Goal: Information Seeking & Learning: Check status

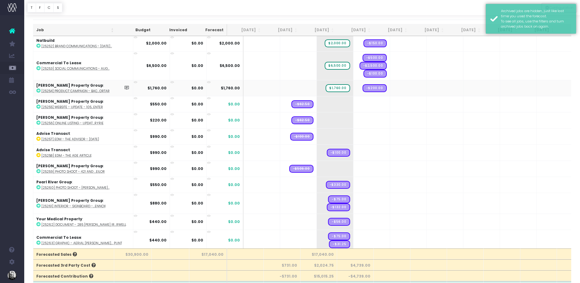
scroll to position [15, 0]
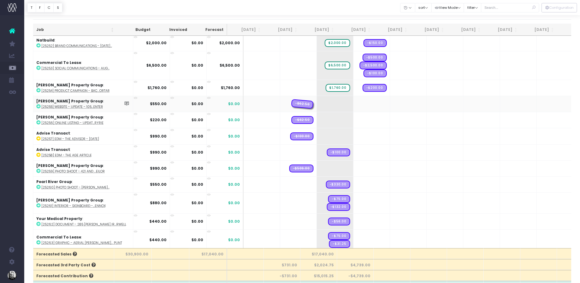
click at [291, 105] on span "-$62.50" at bounding box center [302, 104] width 22 height 10
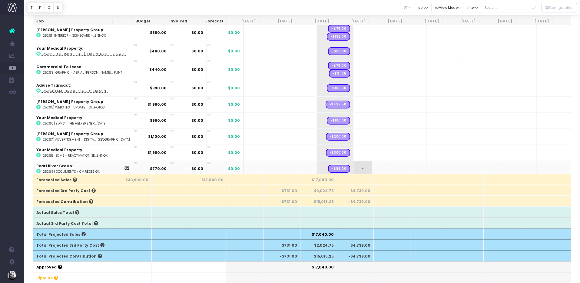
scroll to position [173, 0]
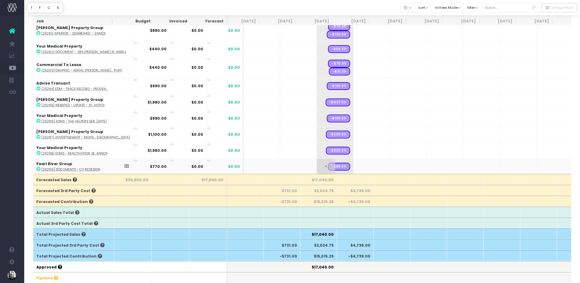
click at [317, 163] on span "+" at bounding box center [326, 167] width 18 height 16
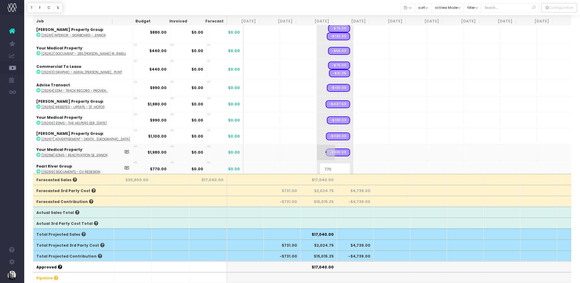
scroll to position [0, 0]
click at [308, 151] on body "Oh my... this is bad. [PERSON_NAME] wasn't able to load this page. Please conta…" at bounding box center [290, 51] width 580 height 283
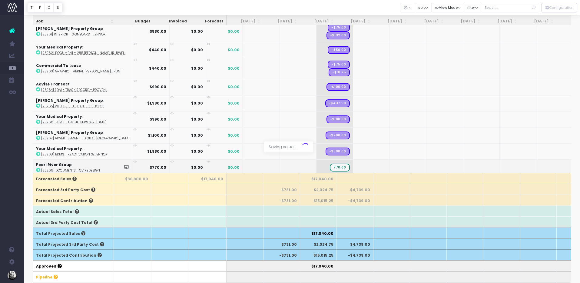
click at [308, 151] on span at bounding box center [307, 146] width 12 height 11
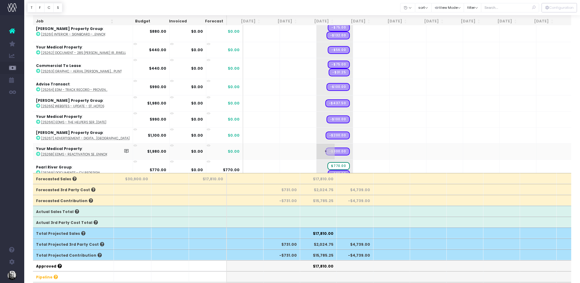
scroll to position [178, 0]
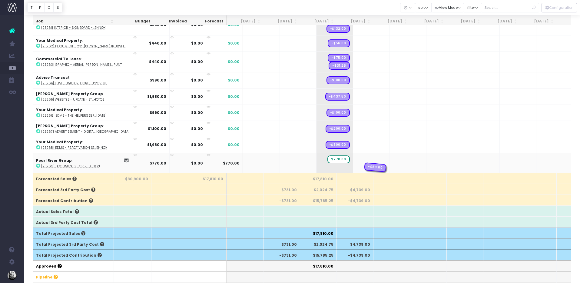
drag, startPoint x: 325, startPoint y: 165, endPoint x: 345, endPoint y: 165, distance: 19.7
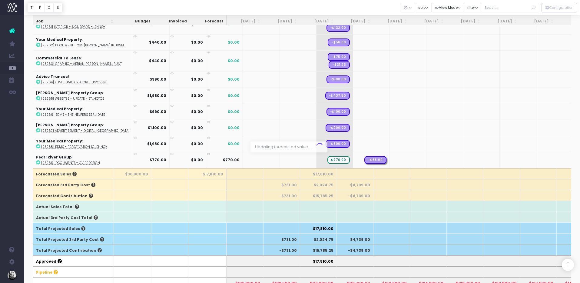
scroll to position [173, 0]
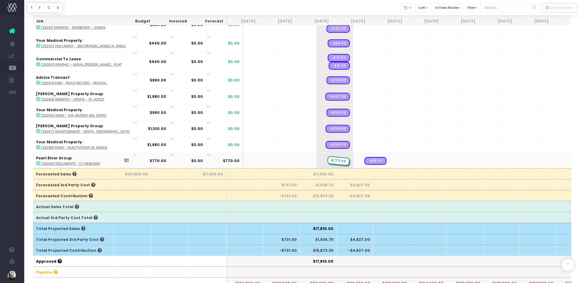
drag, startPoint x: 323, startPoint y: 159, endPoint x: 346, endPoint y: 157, distance: 22.5
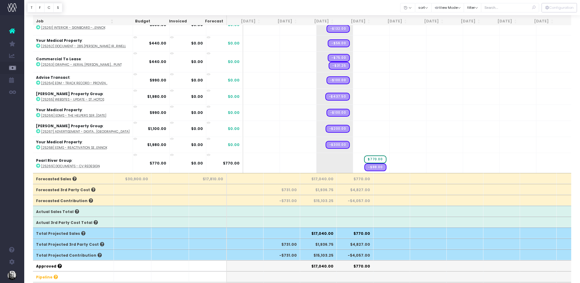
scroll to position [0, 2]
click at [352, 143] on span "+" at bounding box center [361, 145] width 18 height 16
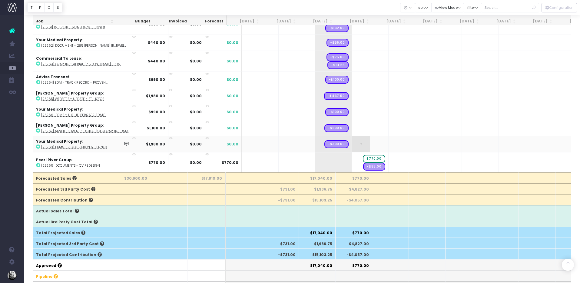
click at [352, 143] on span "+" at bounding box center [361, 144] width 18 height 16
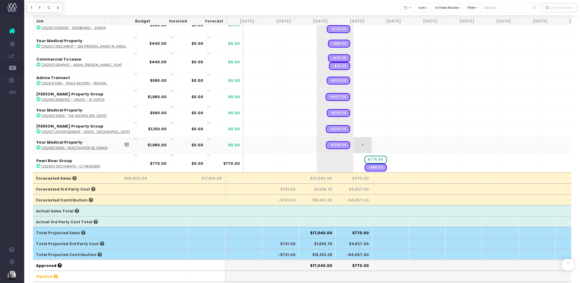
scroll to position [0, 0]
click at [318, 147] on body "Oh my... this is bad. [PERSON_NAME] wasn't able to load this page. Please conta…" at bounding box center [290, 50] width 580 height 283
drag, startPoint x: 323, startPoint y: 143, endPoint x: 349, endPoint y: 144, distance: 26.7
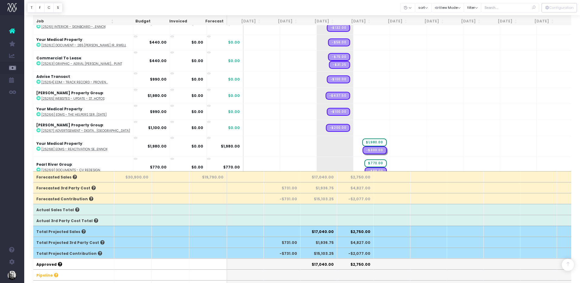
scroll to position [92, 0]
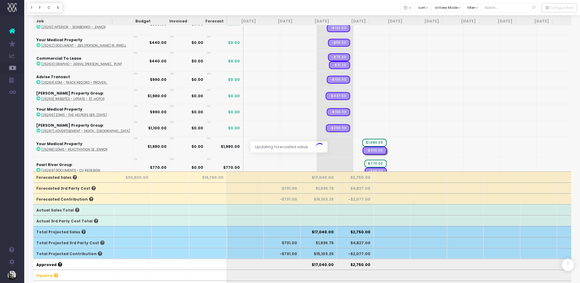
click at [344, 128] on div at bounding box center [290, 141] width 580 height 283
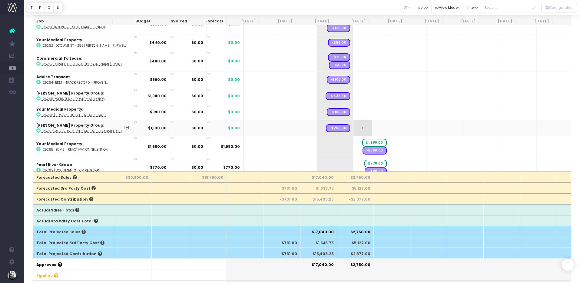
click at [353, 127] on span "+" at bounding box center [362, 128] width 18 height 16
drag, startPoint x: 328, startPoint y: 129, endPoint x: 366, endPoint y: 129, distance: 37.9
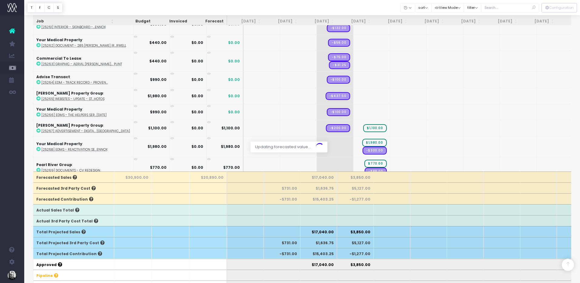
drag, startPoint x: 326, startPoint y: 127, endPoint x: 350, endPoint y: 126, distance: 23.6
click at [350, 126] on div at bounding box center [290, 141] width 580 height 283
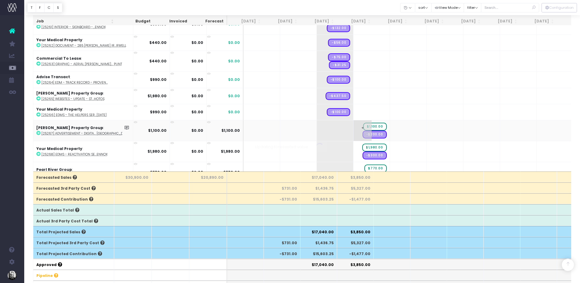
scroll to position [0, 0]
click at [353, 111] on span "+" at bounding box center [362, 112] width 18 height 16
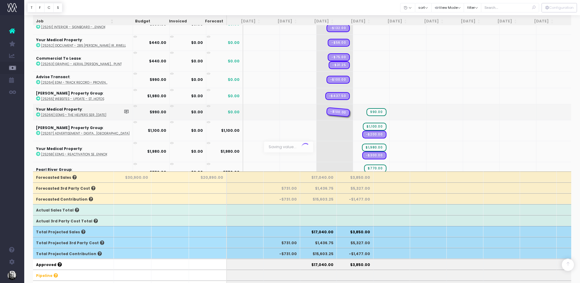
drag, startPoint x: 329, startPoint y: 112, endPoint x: 359, endPoint y: 111, distance: 30.0
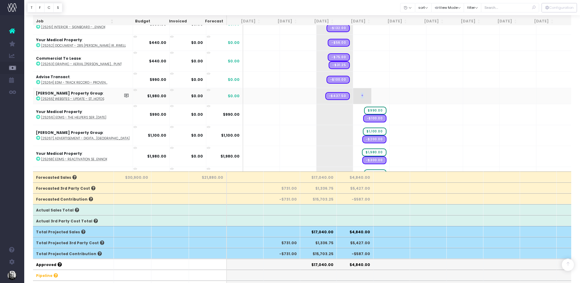
click at [353, 95] on span "+" at bounding box center [362, 96] width 18 height 16
drag, startPoint x: 321, startPoint y: 95, endPoint x: 356, endPoint y: 97, distance: 35.2
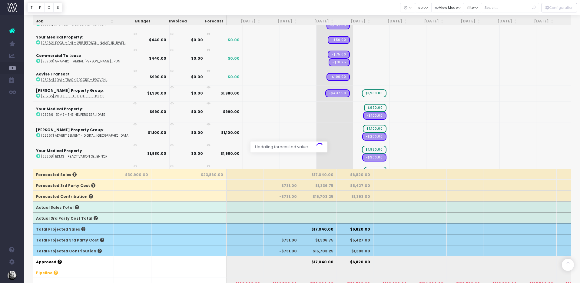
click at [343, 74] on div at bounding box center [290, 141] width 580 height 283
click at [345, 78] on div at bounding box center [290, 141] width 580 height 283
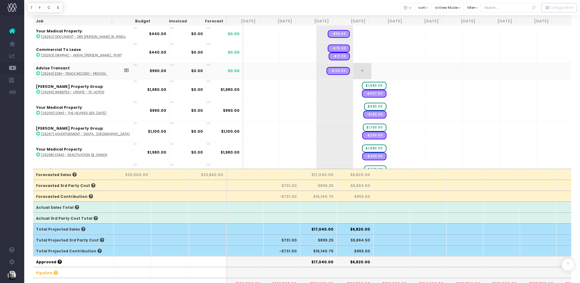
click at [353, 77] on span "+" at bounding box center [362, 71] width 18 height 16
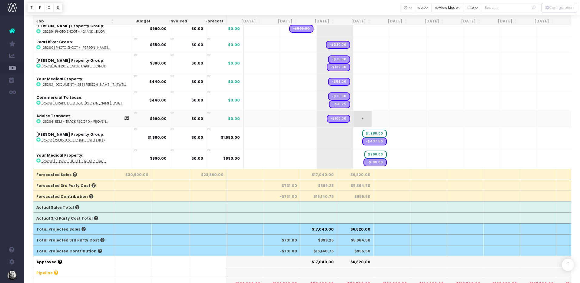
click at [353, 119] on span "+" at bounding box center [362, 119] width 18 height 16
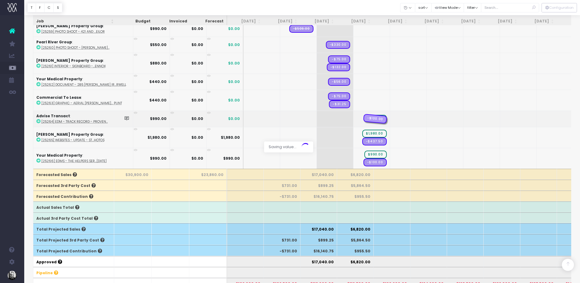
drag, startPoint x: 319, startPoint y: 119, endPoint x: 345, endPoint y: 118, distance: 25.8
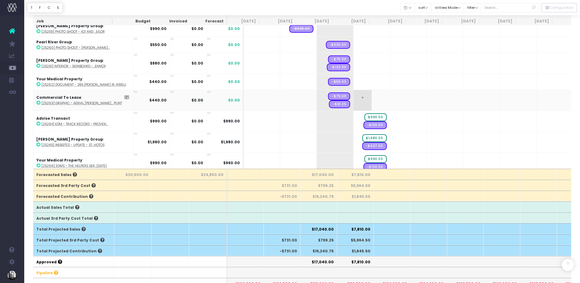
click at [353, 102] on span "+" at bounding box center [362, 100] width 18 height 21
drag, startPoint x: 327, startPoint y: 103, endPoint x: 344, endPoint y: 101, distance: 17.4
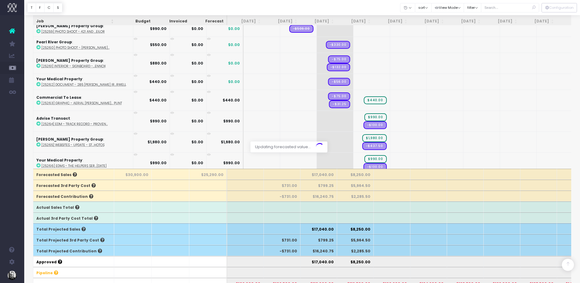
drag, startPoint x: 325, startPoint y: 95, endPoint x: 346, endPoint y: 96, distance: 20.3
click at [344, 96] on div at bounding box center [290, 141] width 580 height 283
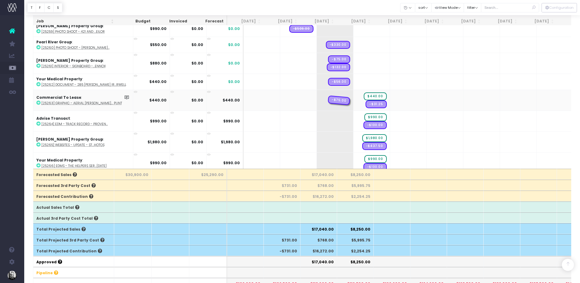
drag, startPoint x: 323, startPoint y: 99, endPoint x: 347, endPoint y: 99, distance: 23.9
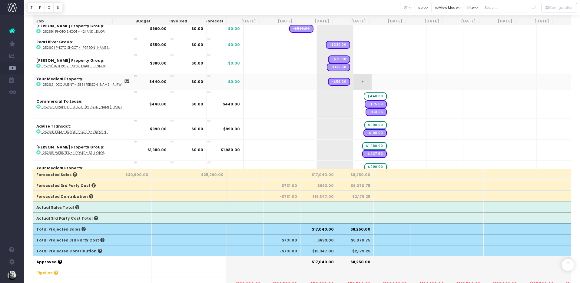
click at [353, 81] on span "+" at bounding box center [362, 82] width 18 height 16
drag, startPoint x: 328, startPoint y: 82, endPoint x: 370, endPoint y: 86, distance: 42.6
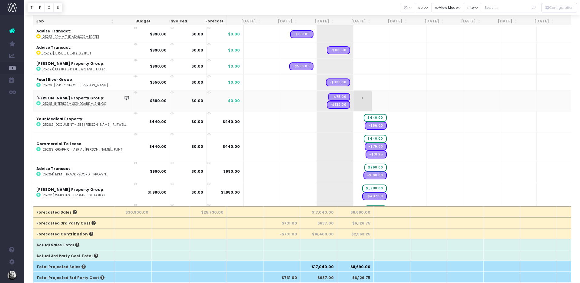
click at [353, 100] on span "+" at bounding box center [362, 101] width 18 height 21
drag, startPoint x: 322, startPoint y: 101, endPoint x: 335, endPoint y: 100, distance: 12.5
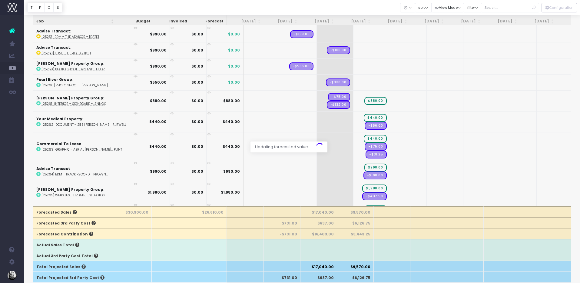
drag, startPoint x: 323, startPoint y: 103, endPoint x: 343, endPoint y: 102, distance: 19.1
click at [339, 102] on div at bounding box center [290, 141] width 580 height 283
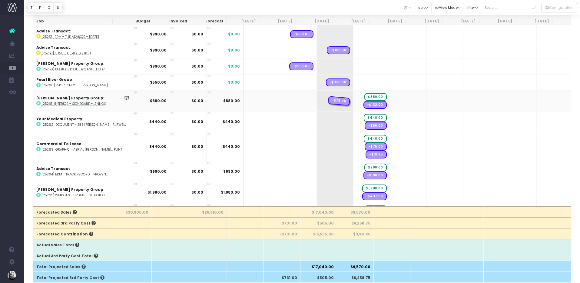
drag, startPoint x: 324, startPoint y: 101, endPoint x: 344, endPoint y: 100, distance: 19.7
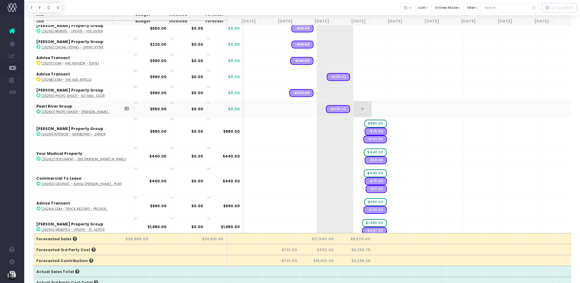
click at [353, 108] on span "+" at bounding box center [362, 109] width 18 height 16
drag, startPoint x: 322, startPoint y: 109, endPoint x: 339, endPoint y: 108, distance: 16.4
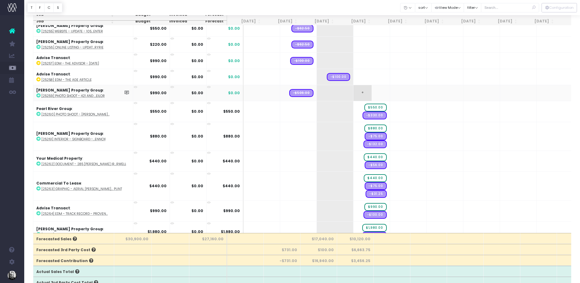
click at [353, 92] on span "+" at bounding box center [362, 93] width 18 height 16
drag, startPoint x: 280, startPoint y: 94, endPoint x: 354, endPoint y: 95, distance: 74.5
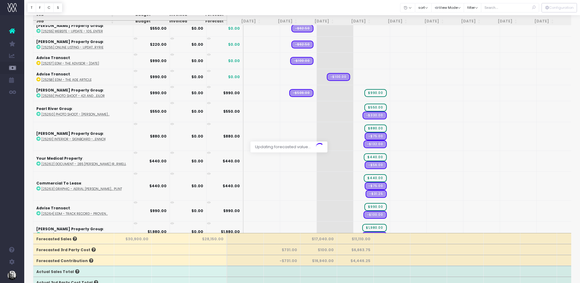
click at [285, 91] on div at bounding box center [290, 141] width 580 height 283
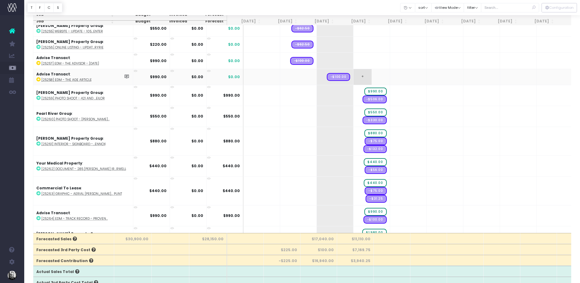
click at [353, 76] on span "+" at bounding box center [362, 77] width 18 height 16
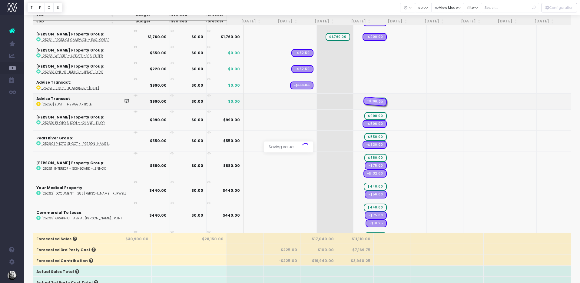
drag, startPoint x: 333, startPoint y: 101, endPoint x: 352, endPoint y: 99, distance: 19.1
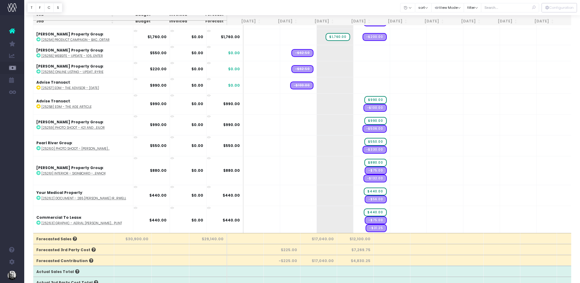
click at [0, 0] on span "+" at bounding box center [0, 0] width 0 height 0
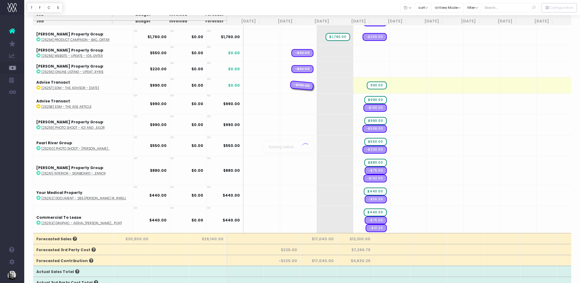
drag, startPoint x: 285, startPoint y: 85, endPoint x: 353, endPoint y: 85, distance: 67.5
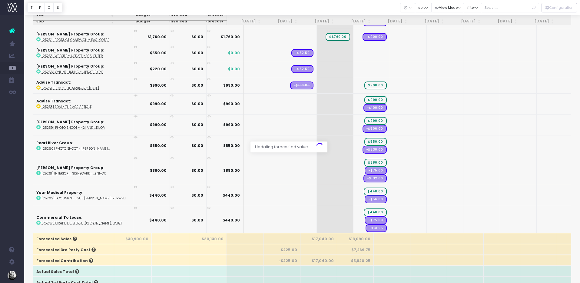
click at [346, 69] on div at bounding box center [290, 141] width 580 height 283
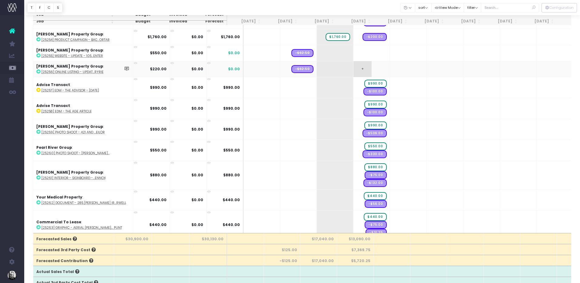
click at [353, 68] on span "+" at bounding box center [362, 69] width 18 height 16
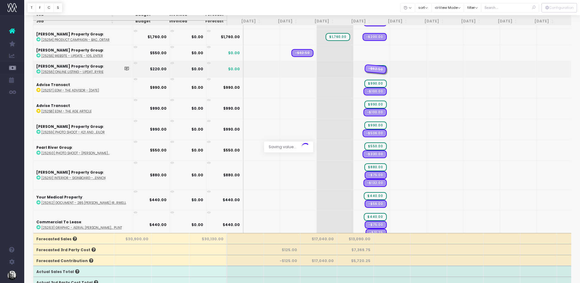
drag, startPoint x: 288, startPoint y: 66, endPoint x: 357, endPoint y: 71, distance: 69.8
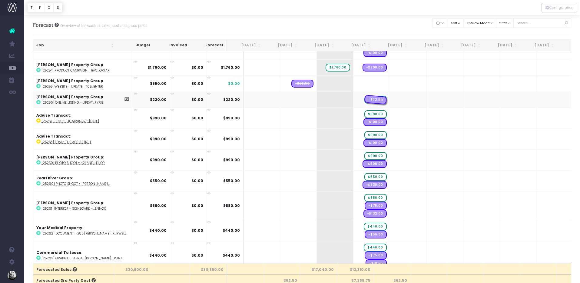
drag, startPoint x: 395, startPoint y: 98, endPoint x: 362, endPoint y: 99, distance: 33.7
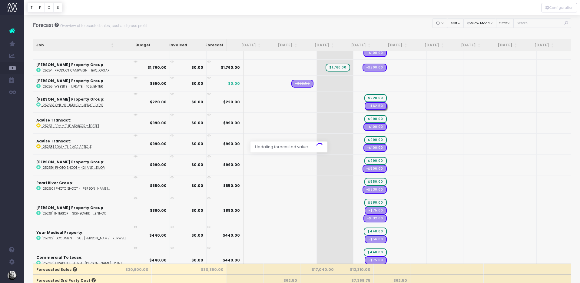
click at [348, 82] on div at bounding box center [290, 141] width 580 height 283
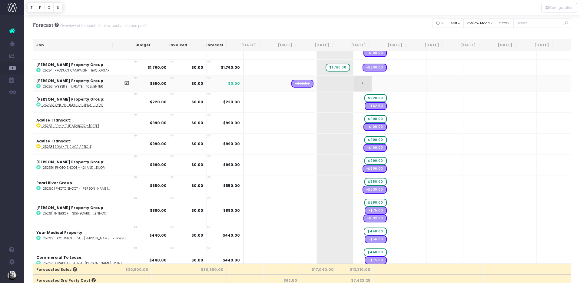
click at [353, 83] on span "+" at bounding box center [362, 84] width 18 height 16
drag, startPoint x: 296, startPoint y: 84, endPoint x: 359, endPoint y: 85, distance: 63.3
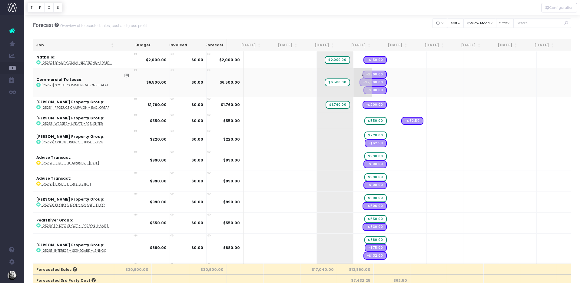
scroll to position [73, 0]
drag, startPoint x: 399, startPoint y: 120, endPoint x: 370, endPoint y: 121, distance: 29.4
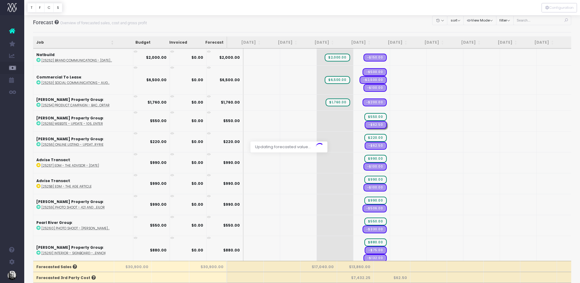
scroll to position [4, 0]
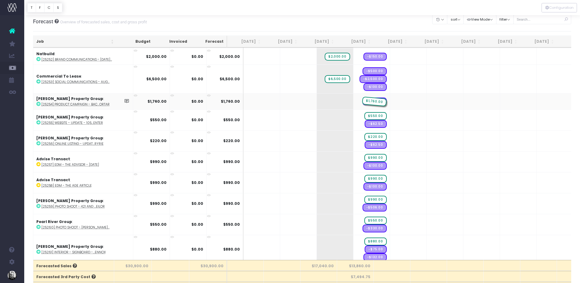
drag, startPoint x: 321, startPoint y: 101, endPoint x: 343, endPoint y: 100, distance: 21.8
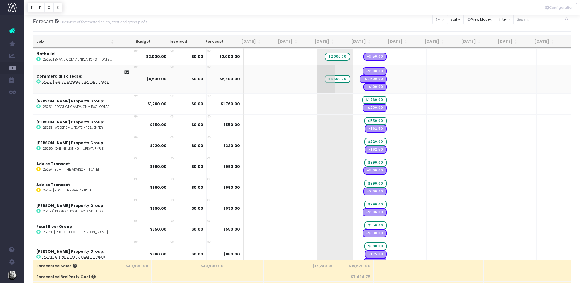
scroll to position [0, 0]
drag, startPoint x: 325, startPoint y: 79, endPoint x: 347, endPoint y: 78, distance: 22.8
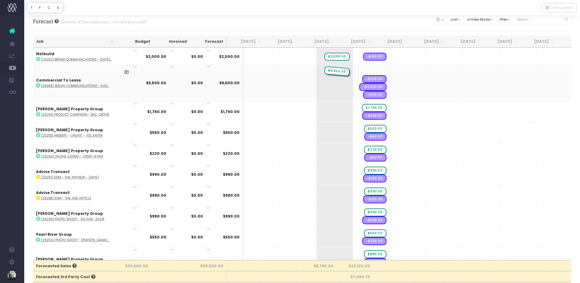
drag, startPoint x: 363, startPoint y: 70, endPoint x: 331, endPoint y: 74, distance: 31.7
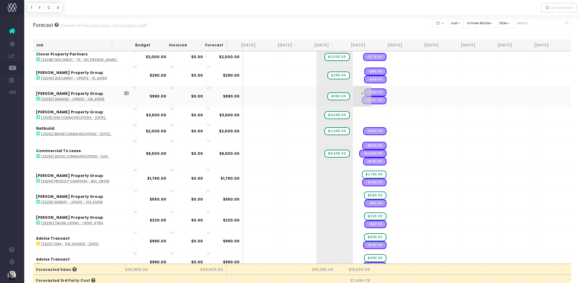
scroll to position [2, 0]
drag, startPoint x: 326, startPoint y: 130, endPoint x: 348, endPoint y: 130, distance: 21.5
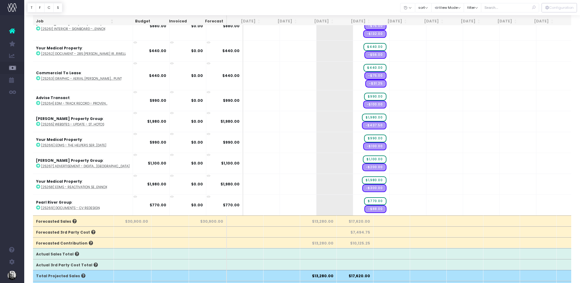
scroll to position [8, 0]
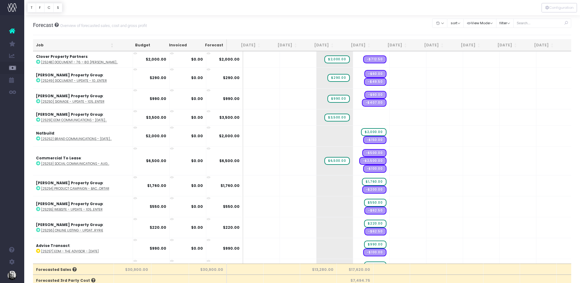
click at [183, 5] on div at bounding box center [302, 7] width 556 height 15
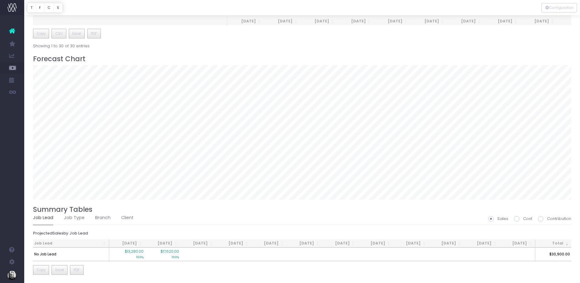
scroll to position [0, 0]
